Goal: Find specific page/section: Find specific page/section

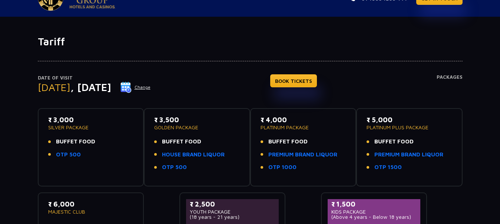
scroll to position [37, 0]
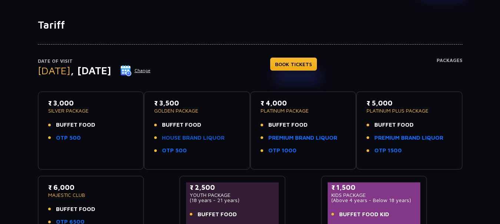
click at [210, 136] on link "HOUSE BRAND LIQUOR" at bounding box center [193, 138] width 63 height 9
click at [187, 139] on link "HOUSE BRAND LIQUOR" at bounding box center [193, 138] width 63 height 9
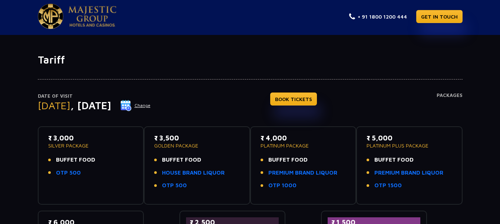
scroll to position [0, 0]
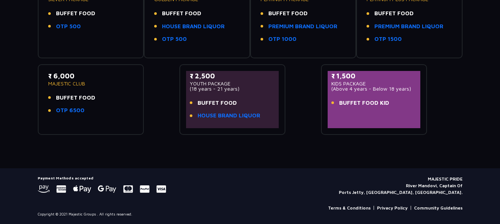
scroll to position [149, 0]
drag, startPoint x: 427, startPoint y: 177, endPoint x: 466, endPoint y: 180, distance: 38.6
click at [466, 180] on div "Payment Methods accepted MAJESTIC PRIDE River Mandovi, Captain Of Ports Jetty, …" at bounding box center [250, 195] width 434 height 41
copy p "MAJESTIC PRIDE"
